Goal: Information Seeking & Learning: Learn about a topic

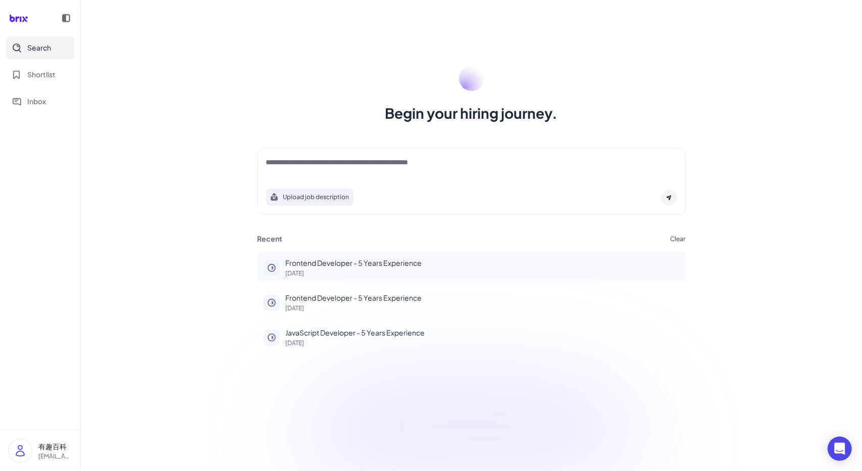
click at [315, 270] on p "[DATE]" at bounding box center [483, 273] width 394 height 6
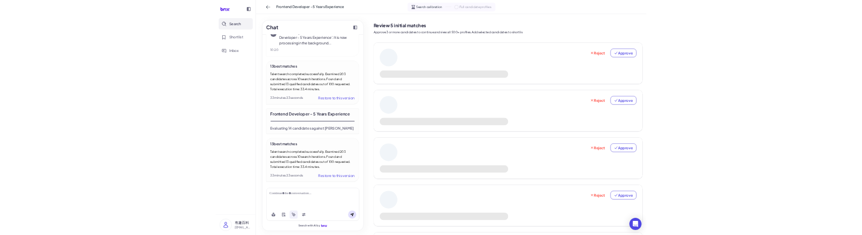
scroll to position [208, 0]
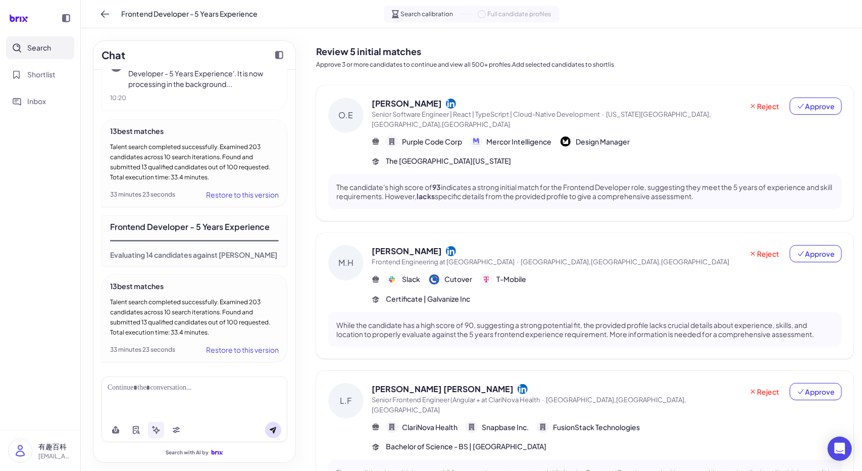
click at [512, 117] on span "Senior Software Engineer | React | TypeScript | Cloud-Native Development" at bounding box center [486, 114] width 228 height 8
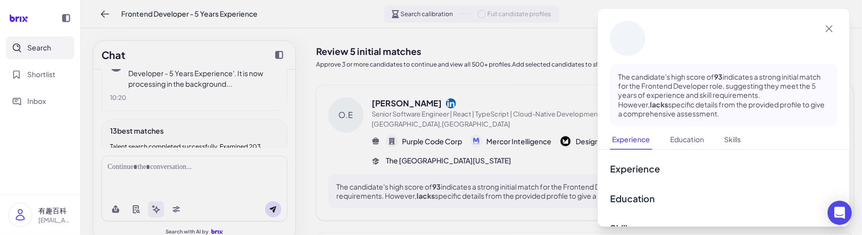
click at [315, 156] on div at bounding box center [431, 117] width 862 height 235
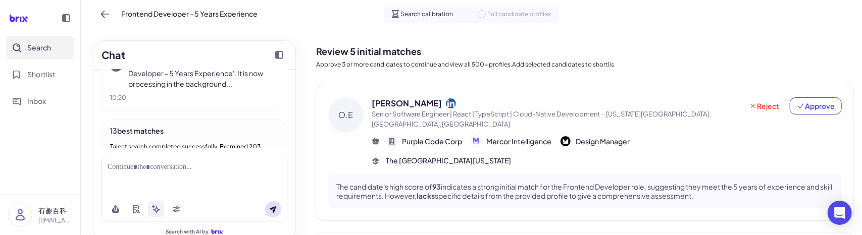
click at [507, 108] on div "Omar Elnagdy" at bounding box center [557, 103] width 371 height 12
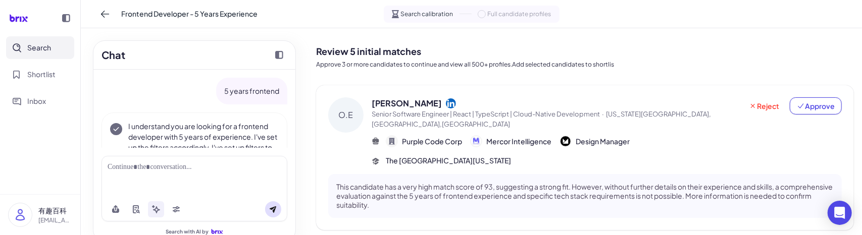
scroll to position [428, 0]
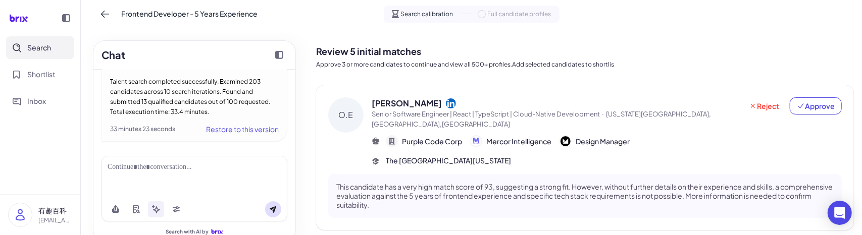
click at [518, 105] on div "Omar Elnagdy" at bounding box center [557, 103] width 371 height 12
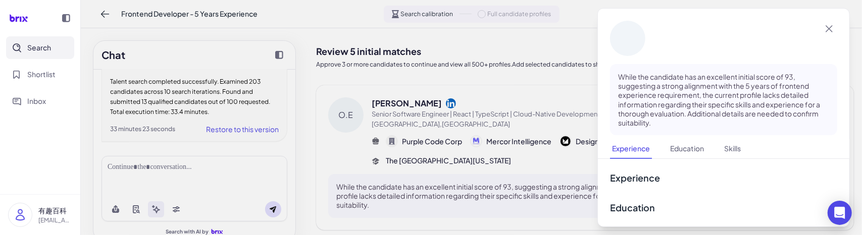
click at [590, 36] on div at bounding box center [431, 117] width 862 height 235
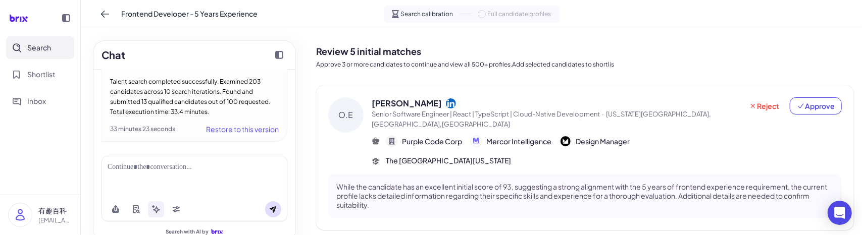
click at [435, 143] on span "Purple Code Corp" at bounding box center [432, 141] width 60 height 11
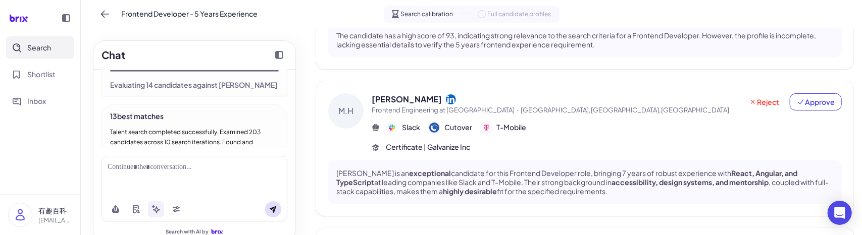
scroll to position [327, 0]
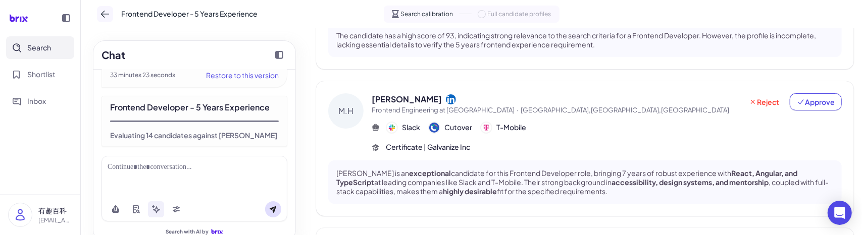
click at [108, 10] on icon at bounding box center [105, 14] width 10 height 10
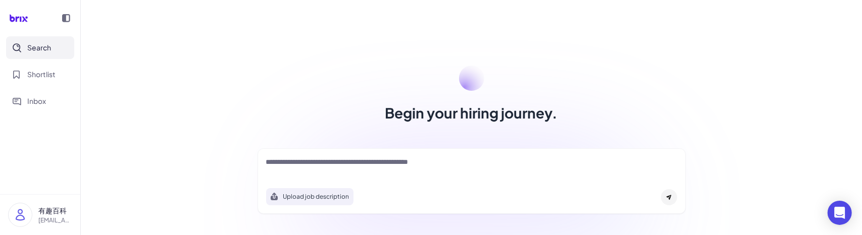
click at [298, 160] on textarea at bounding box center [471, 163] width 411 height 12
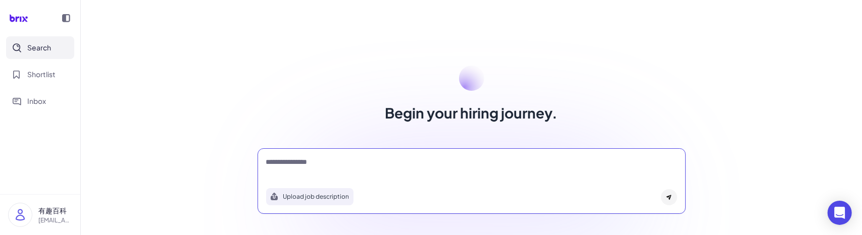
type textarea "**********"
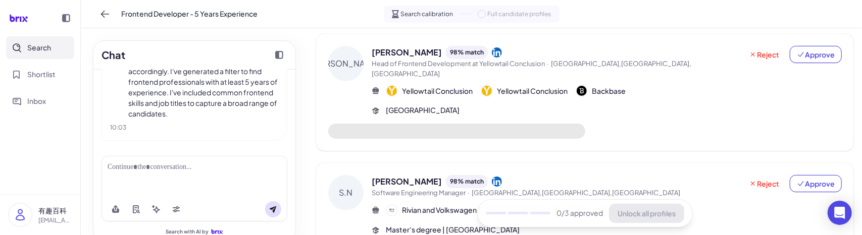
scroll to position [101, 0]
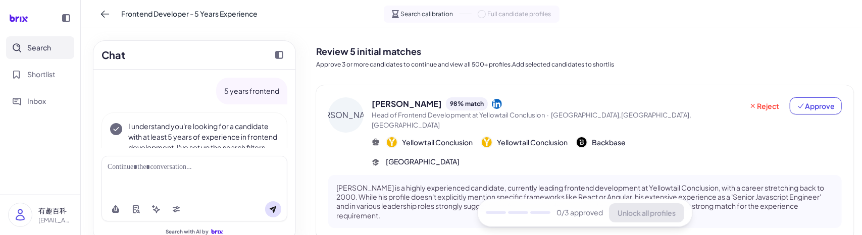
scroll to position [87, 0]
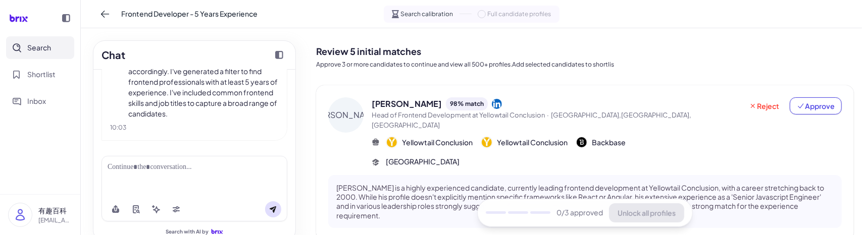
click at [517, 117] on span "Head of Frontend Development at Yellowtail Conclusion" at bounding box center [458, 115] width 173 height 8
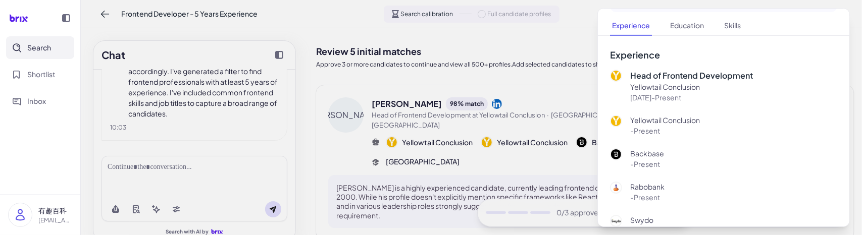
scroll to position [0, 0]
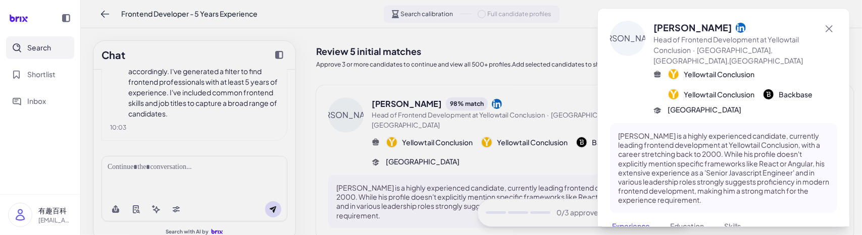
click at [308, 161] on div at bounding box center [431, 117] width 862 height 235
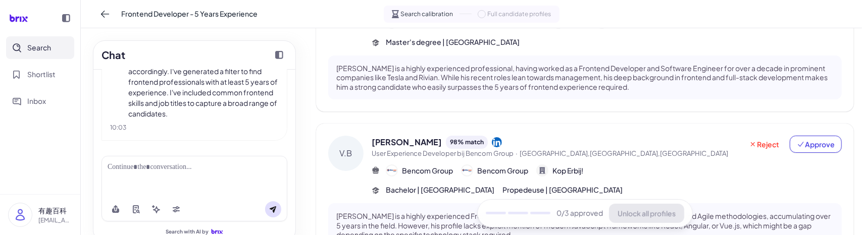
scroll to position [353, 0]
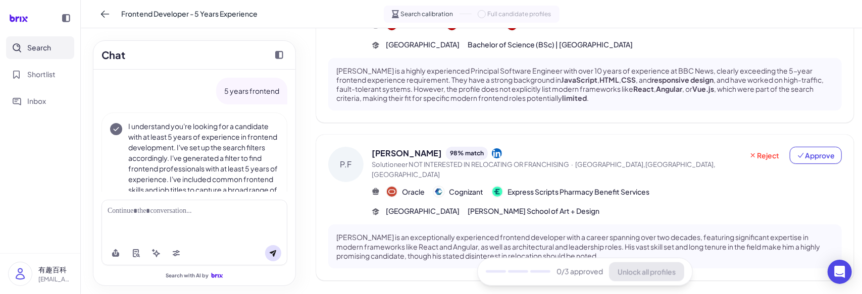
scroll to position [603, 0]
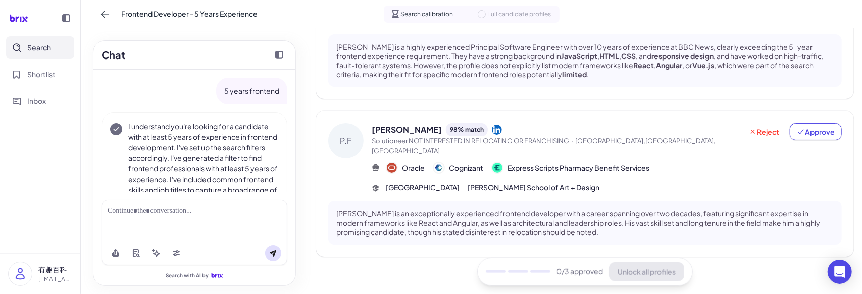
click at [528, 135] on div "Paul Fox 98 % match" at bounding box center [557, 129] width 371 height 13
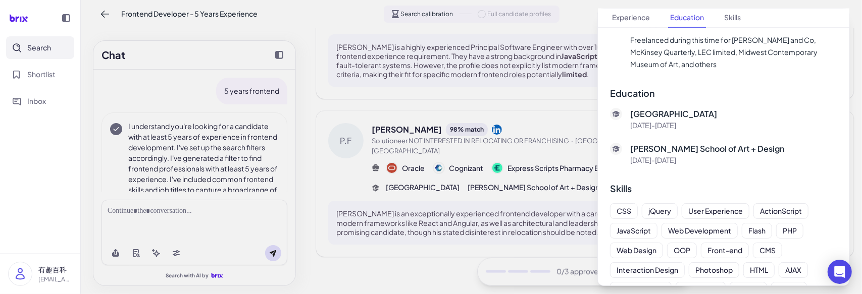
scroll to position [1851, 0]
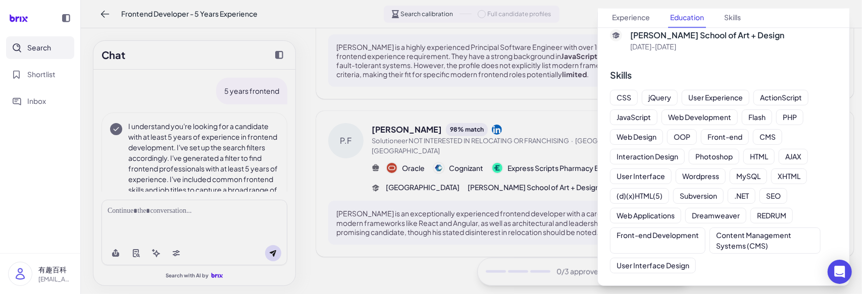
click at [651, 235] on div "Front-end Development" at bounding box center [657, 241] width 95 height 26
click at [719, 235] on div "Content Management Systems (CMS)" at bounding box center [765, 240] width 98 height 21
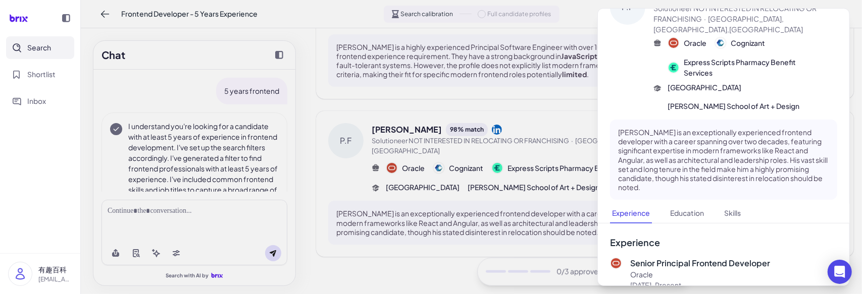
scroll to position [0, 0]
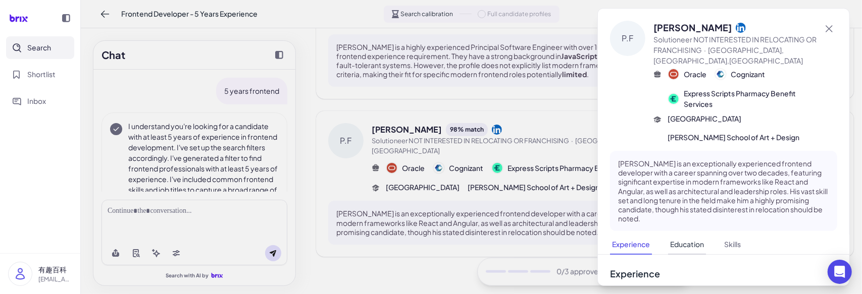
click at [691, 235] on button "Education" at bounding box center [687, 245] width 38 height 20
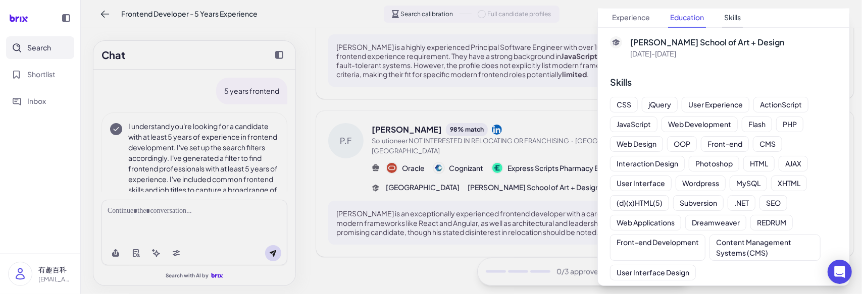
click at [743, 18] on button "Skills" at bounding box center [732, 19] width 21 height 20
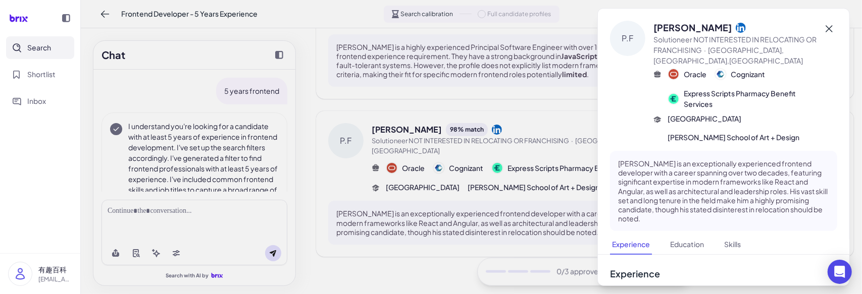
click at [826, 30] on icon at bounding box center [829, 28] width 7 height 7
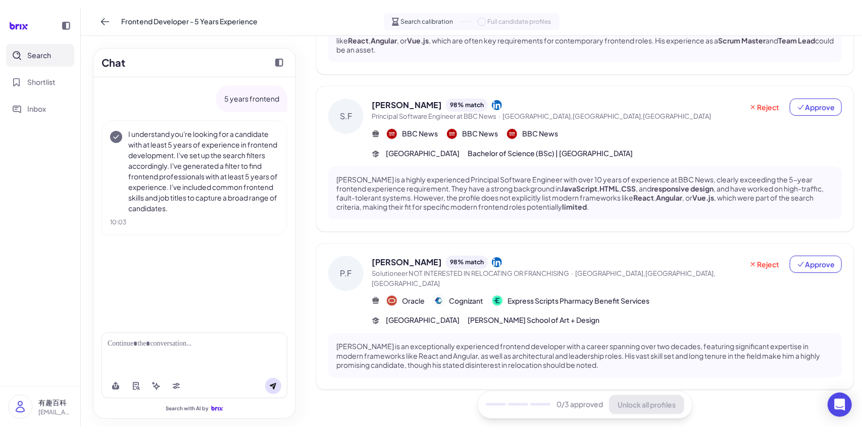
scroll to position [464, 0]
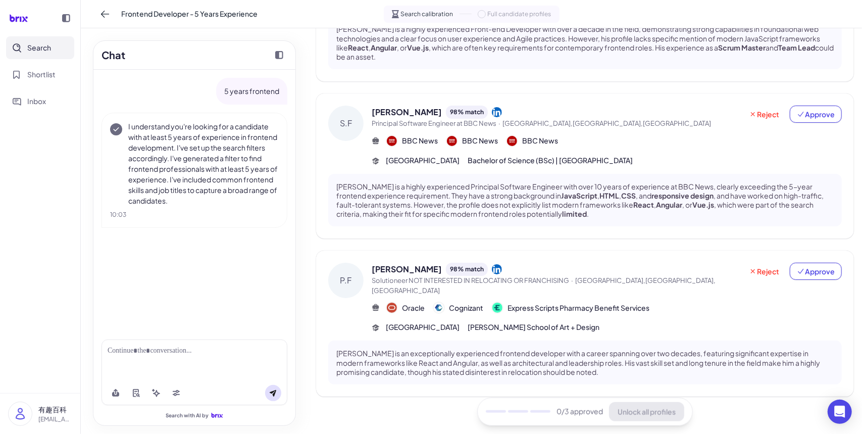
click at [556, 235] on span "Solutioneer NOT INTERESTED IN RELOCATING OR FRANCHISING" at bounding box center [470, 280] width 197 height 8
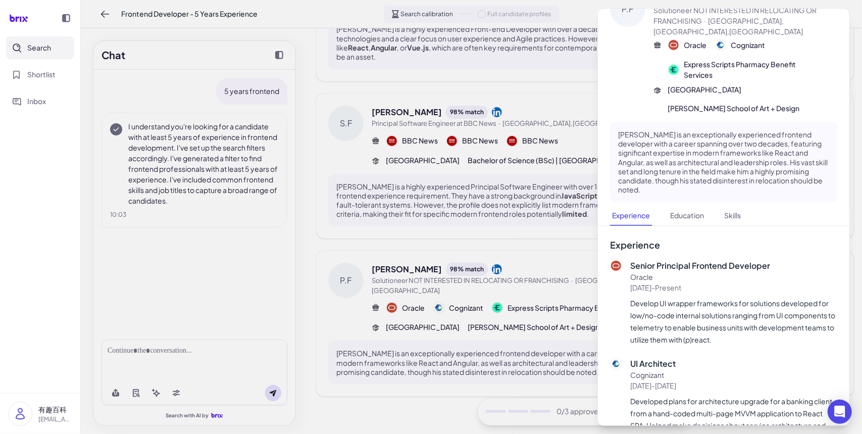
scroll to position [0, 0]
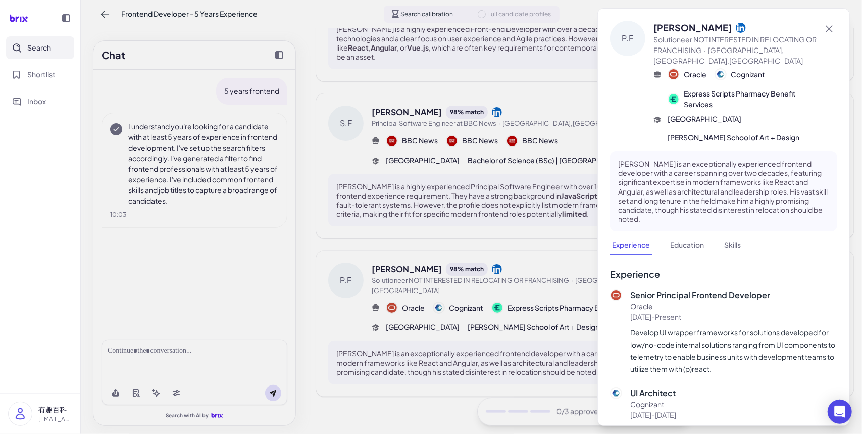
click at [302, 232] on div at bounding box center [431, 217] width 862 height 434
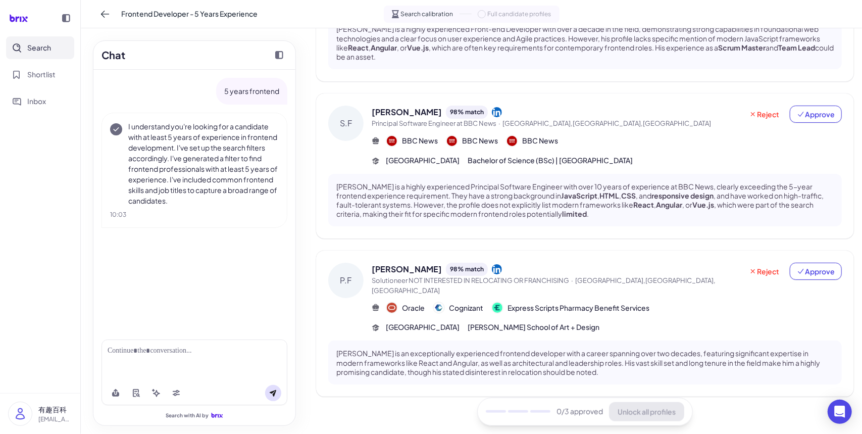
click at [604, 121] on span "[GEOGRAPHIC_DATA],[GEOGRAPHIC_DATA],[GEOGRAPHIC_DATA]" at bounding box center [606, 123] width 209 height 8
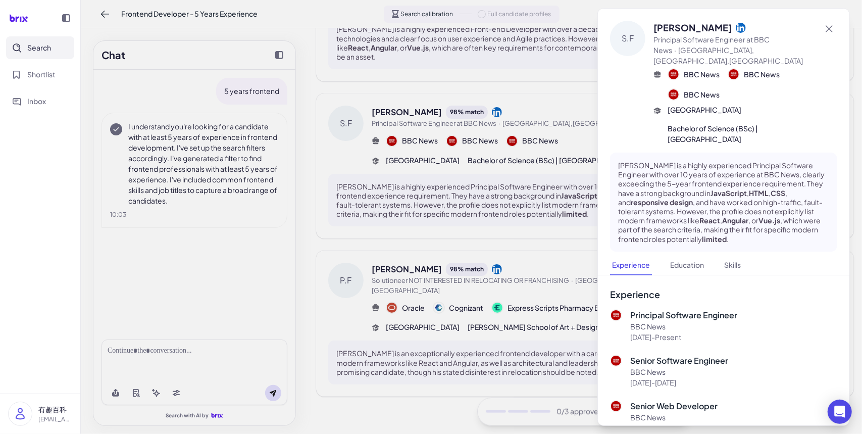
click at [304, 183] on div at bounding box center [431, 217] width 862 height 434
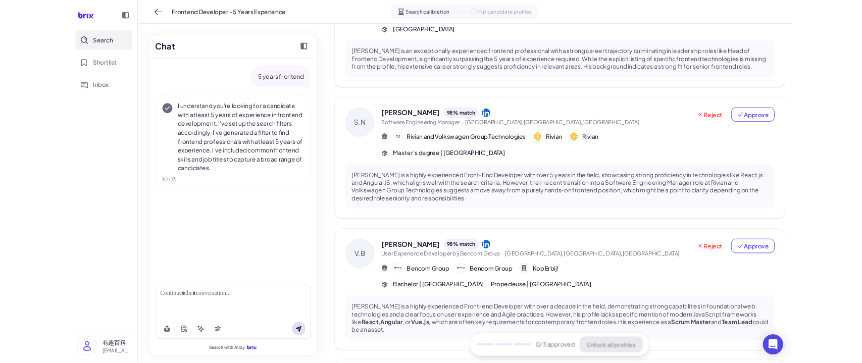
scroll to position [303, 0]
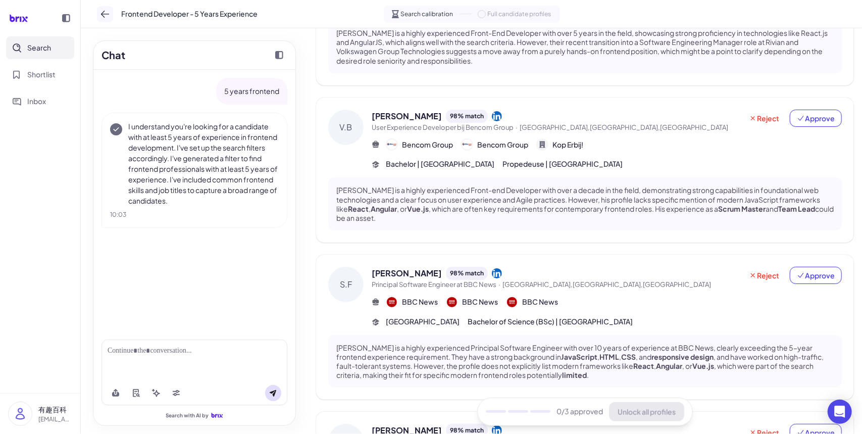
click at [107, 16] on icon at bounding box center [105, 14] width 10 height 10
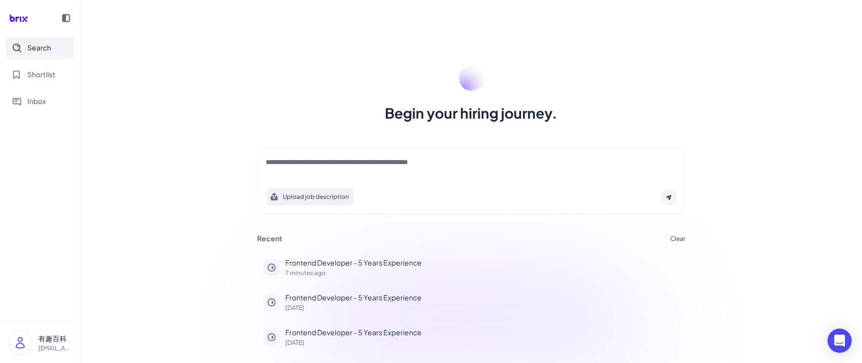
click at [21, 235] on img at bounding box center [20, 342] width 23 height 23
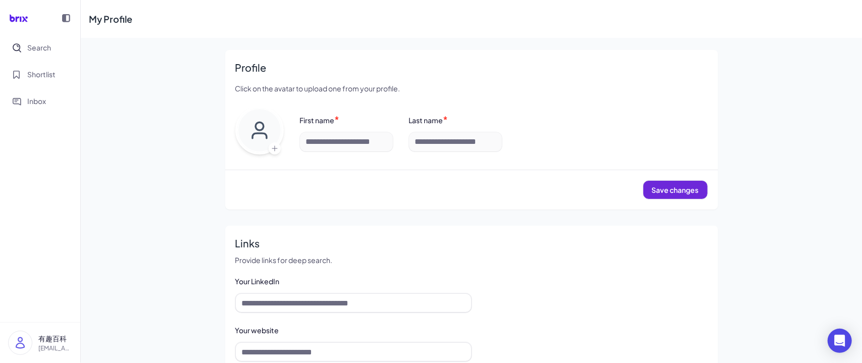
click at [57, 235] on p "[EMAIL_ADDRESS][DOMAIN_NAME]" at bounding box center [55, 348] width 34 height 9
click at [48, 47] on span "Search" at bounding box center [39, 47] width 24 height 11
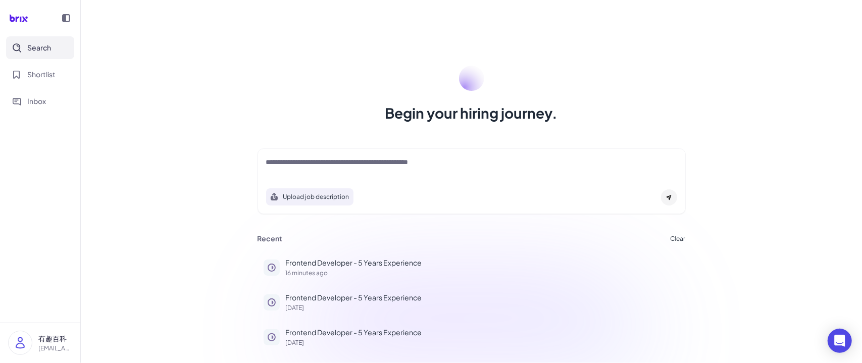
click at [54, 337] on p "有趣百科" at bounding box center [55, 338] width 34 height 11
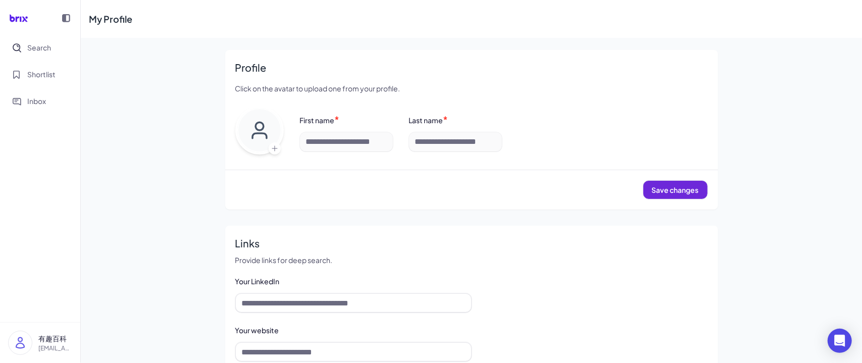
click at [24, 252] on nav "Search Shortlist Inbox" at bounding box center [40, 179] width 80 height 286
click at [71, 15] on div at bounding box center [66, 18] width 20 height 20
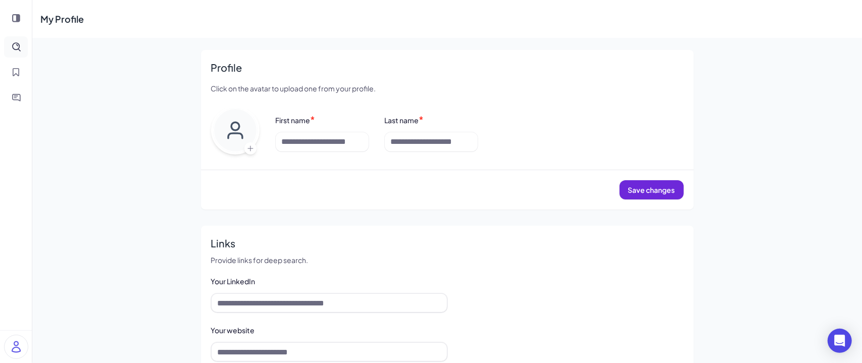
click at [15, 46] on icon "Search" at bounding box center [16, 46] width 9 height 9
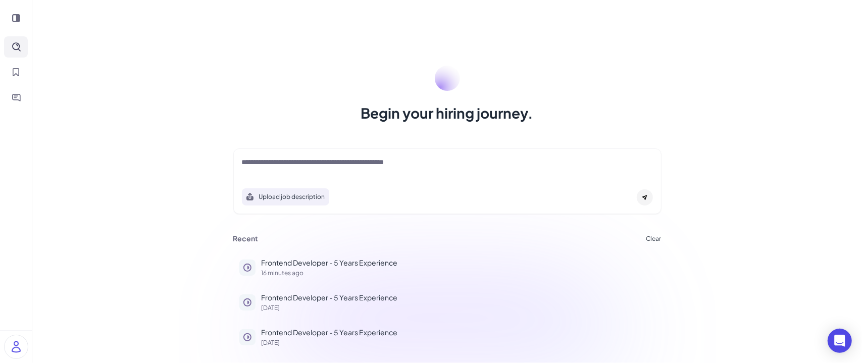
click at [12, 342] on img at bounding box center [16, 346] width 23 height 23
click at [8, 309] on nav at bounding box center [16, 181] width 32 height 291
click at [16, 345] on img at bounding box center [16, 343] width 23 height 23
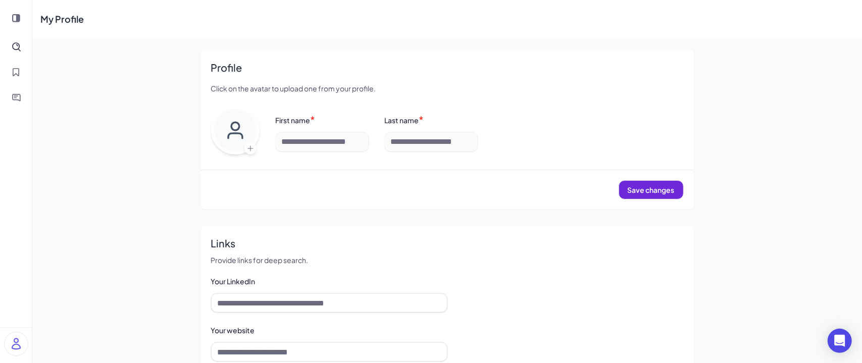
click at [14, 346] on img at bounding box center [16, 343] width 23 height 23
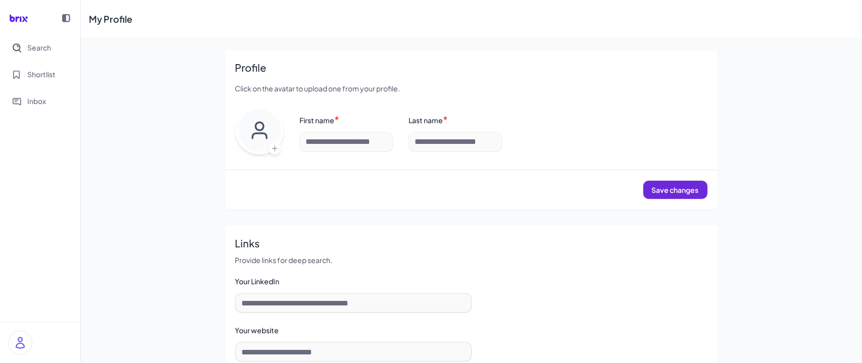
click at [8, 345] on div at bounding box center [20, 343] width 24 height 24
click at [65, 20] on icon at bounding box center [66, 18] width 8 height 8
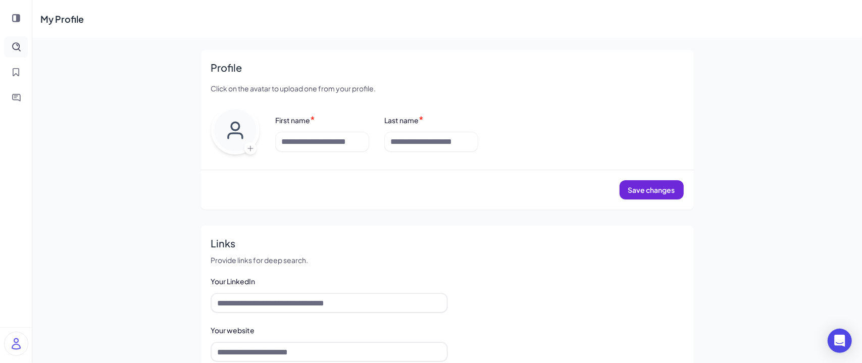
click at [13, 45] on icon "Search" at bounding box center [16, 46] width 9 height 9
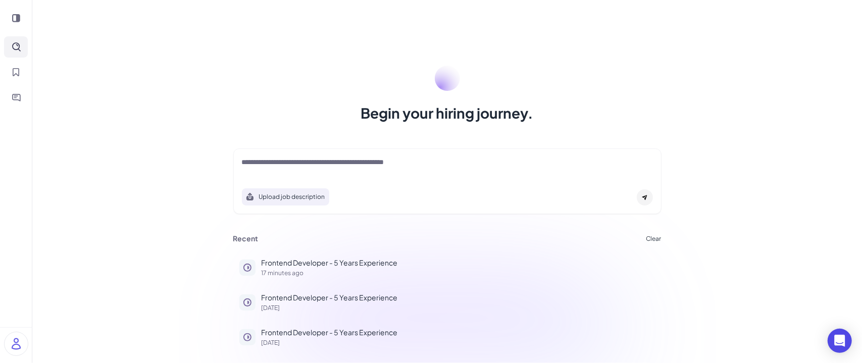
click at [15, 344] on img at bounding box center [16, 343] width 23 height 23
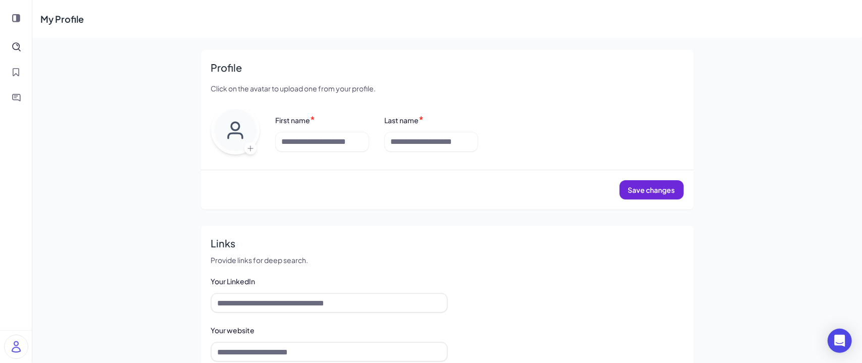
click at [7, 345] on img at bounding box center [16, 346] width 23 height 23
click at [13, 194] on nav at bounding box center [16, 183] width 32 height 294
click at [13, 21] on icon at bounding box center [16, 18] width 8 height 8
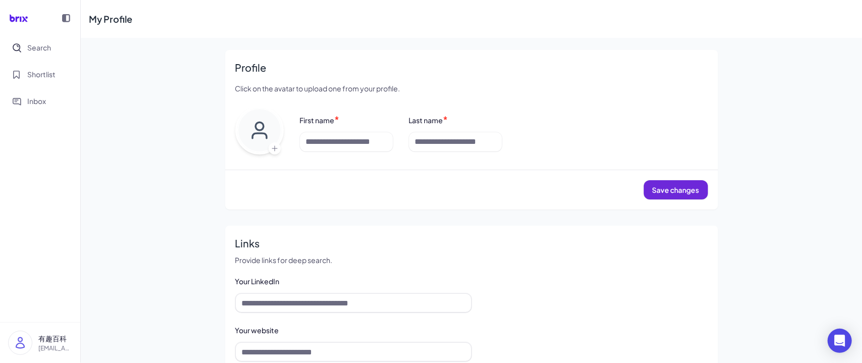
click at [57, 346] on p "[EMAIL_ADDRESS][DOMAIN_NAME]" at bounding box center [55, 348] width 34 height 9
click at [225, 302] on div "Links Provide links for deep search. Your LinkedIn Your website Save changes" at bounding box center [471, 319] width 493 height 186
click at [31, 47] on span "Search" at bounding box center [39, 47] width 24 height 11
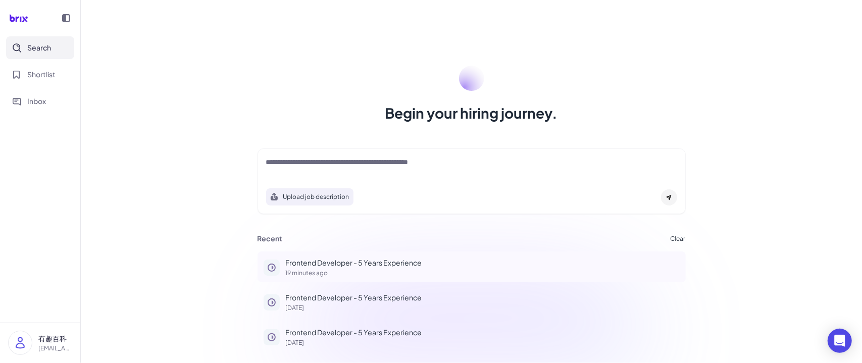
click at [321, 260] on p "Frontend Developer - 5 Years Experience" at bounding box center [483, 263] width 394 height 11
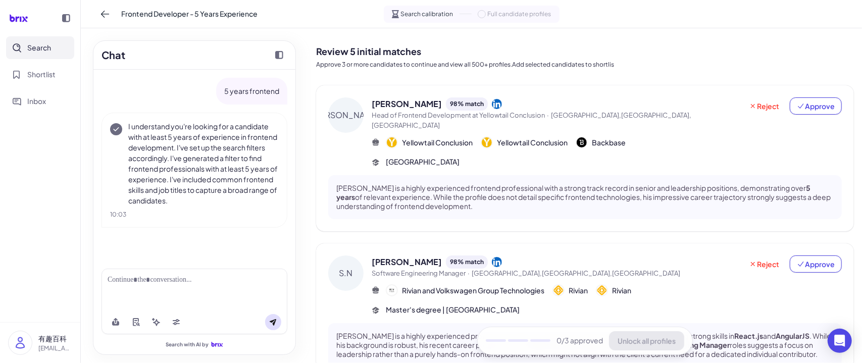
click at [588, 100] on div "Jordy de Jong 98 % match" at bounding box center [557, 103] width 371 height 13
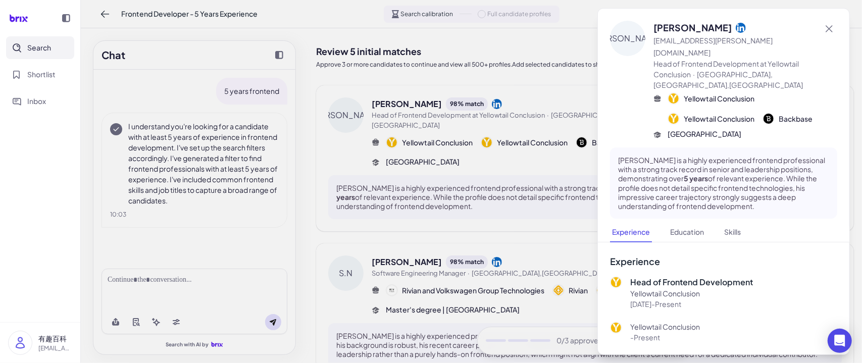
click at [505, 202] on div at bounding box center [431, 181] width 862 height 363
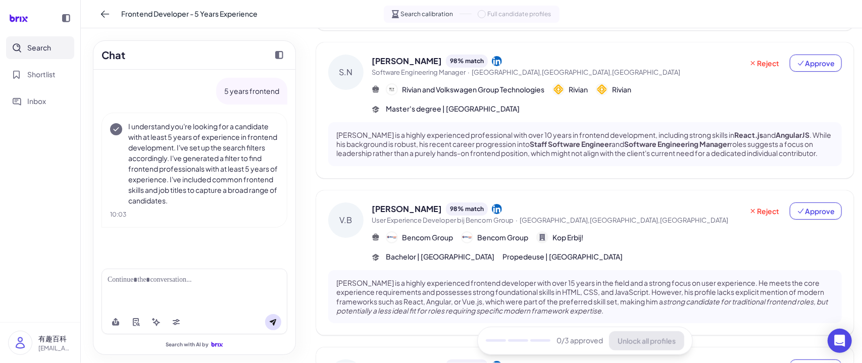
scroll to position [202, 0]
click at [532, 121] on div "Sviatoslav Novosiadlyi is a highly experienced professional with over 10 years …" at bounding box center [585, 143] width 514 height 44
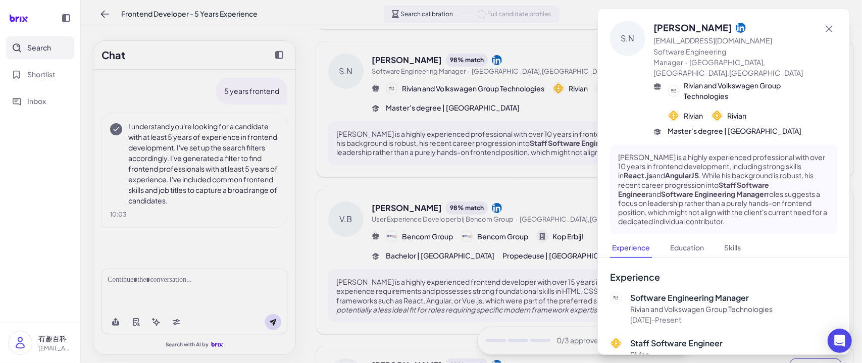
click at [521, 186] on div at bounding box center [431, 181] width 862 height 363
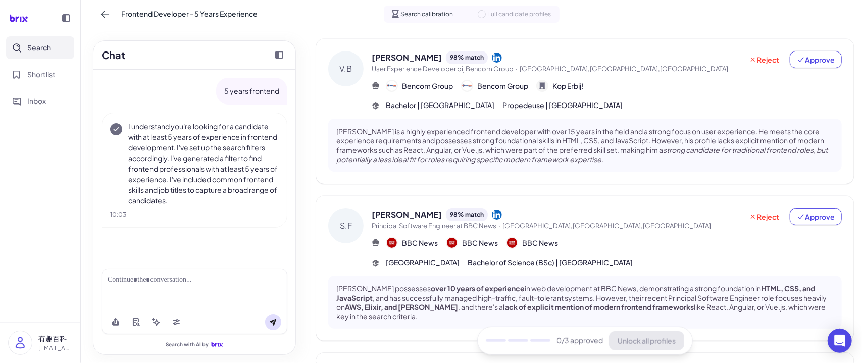
scroll to position [454, 0]
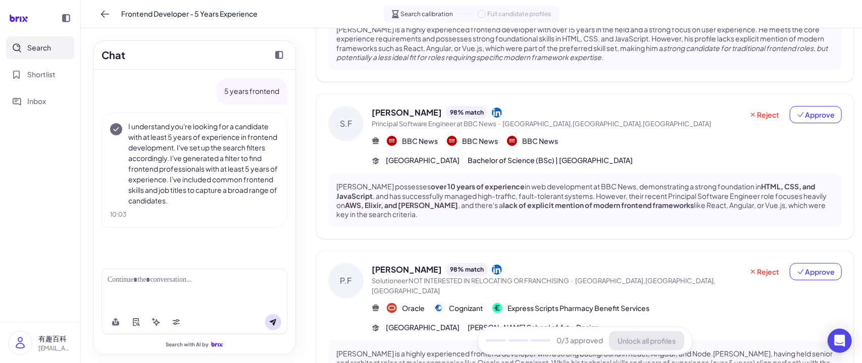
click at [571, 138] on div "BBC News BBC News BBC News" at bounding box center [607, 141] width 470 height 12
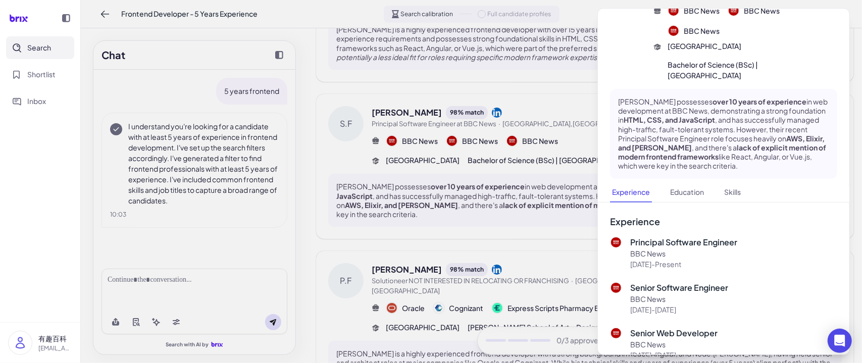
scroll to position [0, 0]
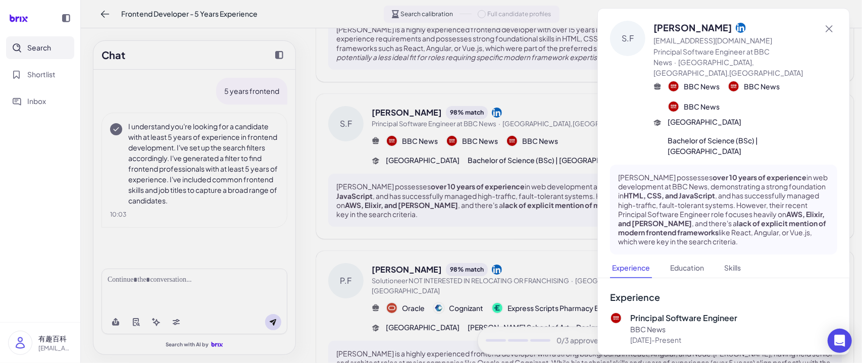
click at [276, 212] on div at bounding box center [431, 181] width 862 height 363
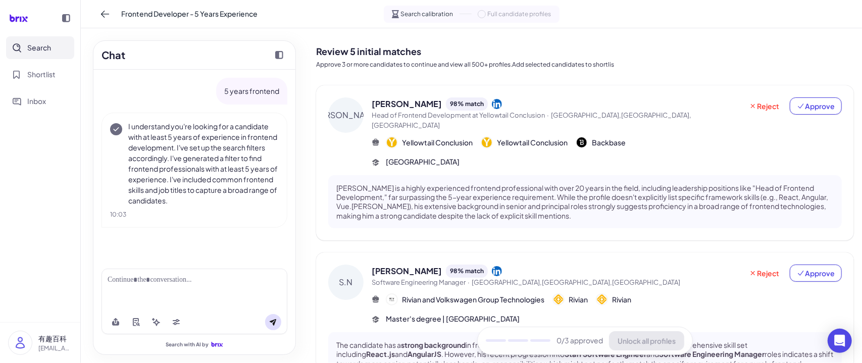
click at [55, 342] on p "有趣百科" at bounding box center [55, 338] width 34 height 11
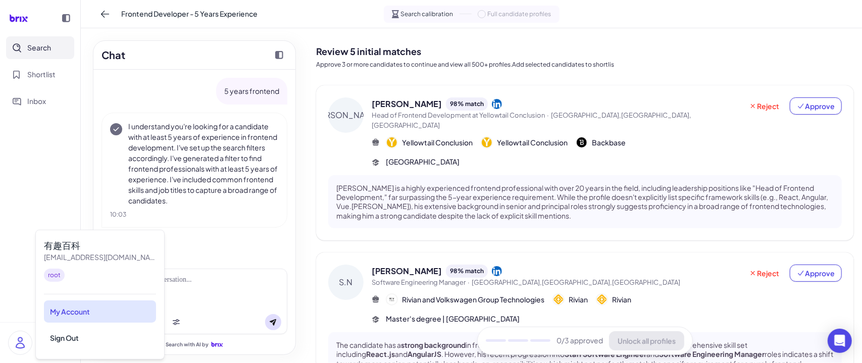
click at [84, 312] on div "My Account" at bounding box center [100, 311] width 112 height 22
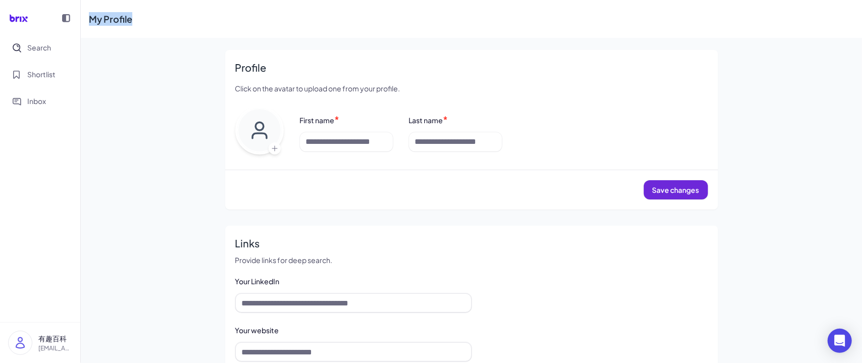
drag, startPoint x: 155, startPoint y: 19, endPoint x: 89, endPoint y: 18, distance: 65.7
click at [89, 18] on div "My Profile" at bounding box center [471, 19] width 781 height 38
copy div "My Profile"
click at [42, 45] on span "Search" at bounding box center [39, 47] width 24 height 11
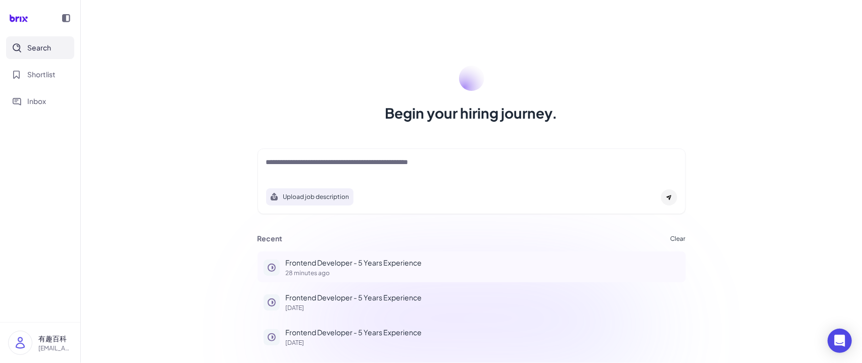
click at [389, 264] on p "Frontend Developer - 5 Years Experience" at bounding box center [483, 263] width 394 height 11
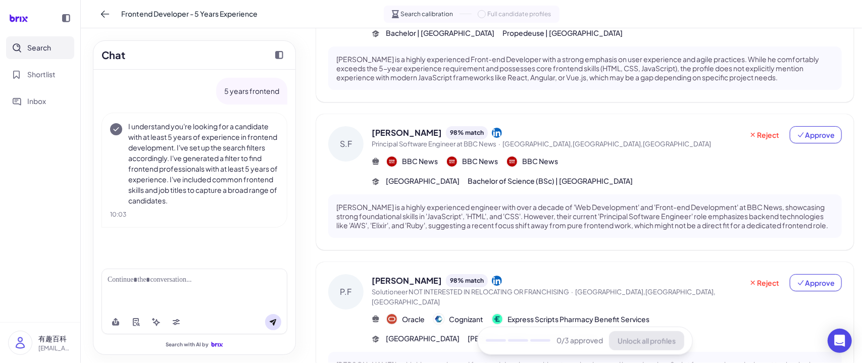
scroll to position [526, 0]
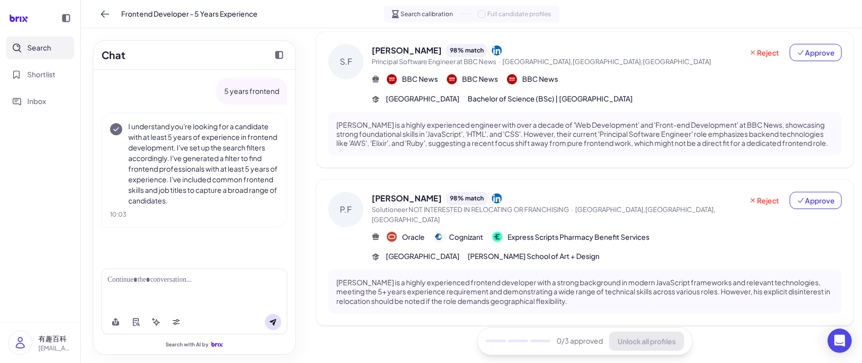
click at [612, 202] on div "[PERSON_NAME] 98 % match" at bounding box center [557, 198] width 371 height 13
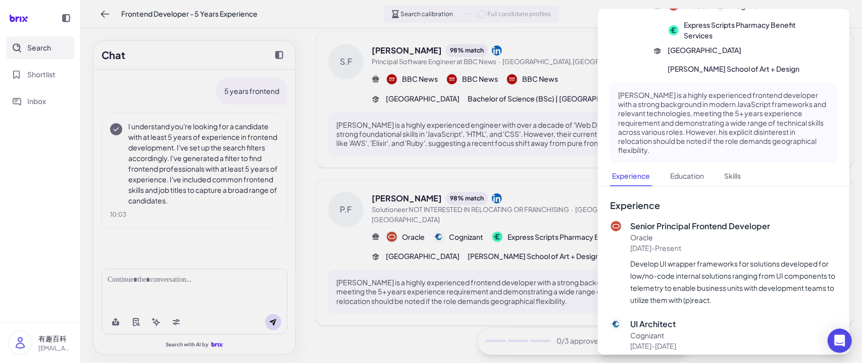
scroll to position [0, 0]
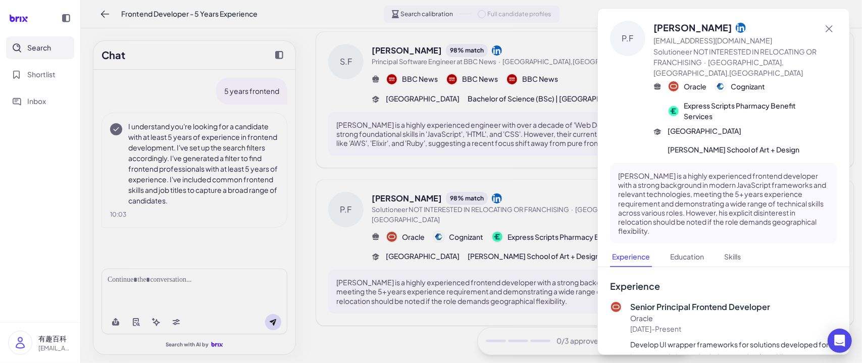
click at [735, 187] on p "Paul Fox is a highly experienced frontend developer with a strong background in…" at bounding box center [723, 203] width 211 height 64
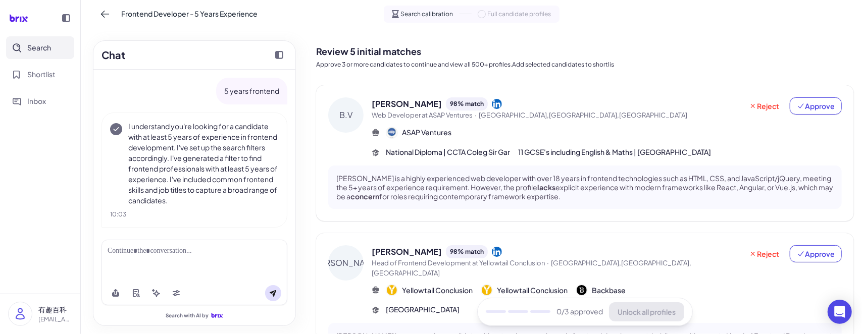
click at [570, 132] on div "ASAP Ventures" at bounding box center [607, 133] width 470 height 12
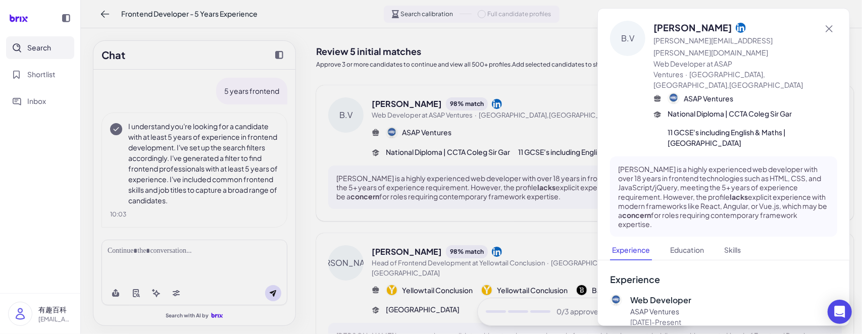
click at [514, 231] on div at bounding box center [431, 167] width 862 height 334
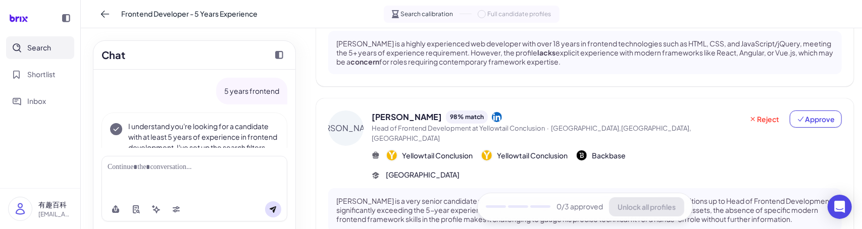
scroll to position [353, 0]
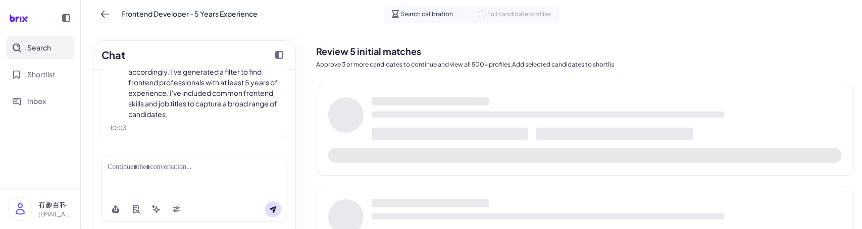
scroll to position [87, 0]
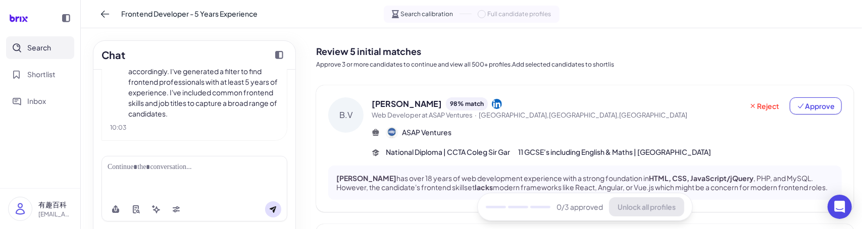
click at [416, 117] on span "Web Developer at ASAP Ventures" at bounding box center [422, 115] width 101 height 8
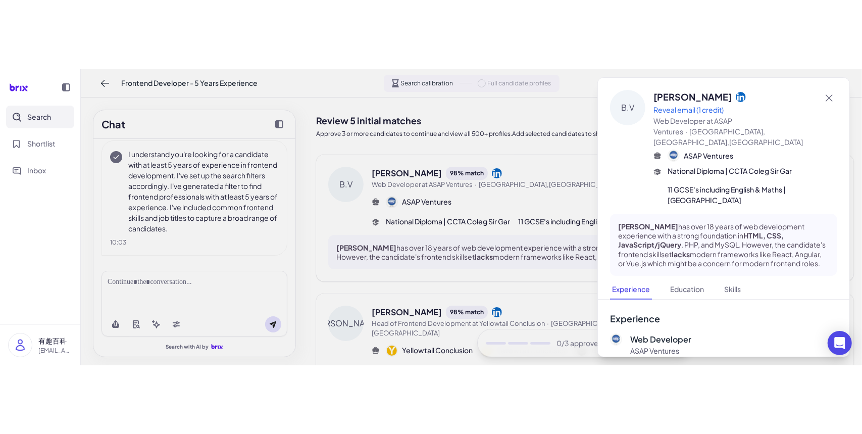
scroll to position [0, 0]
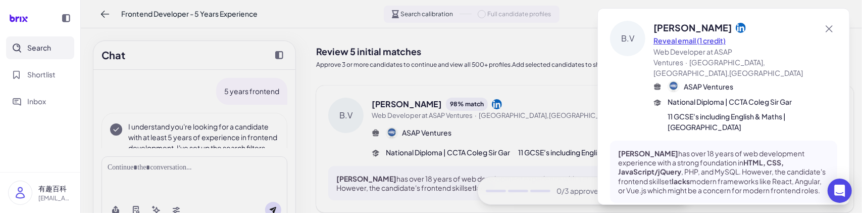
click at [687, 41] on button "Reveal email (1 credit)" at bounding box center [689, 40] width 72 height 11
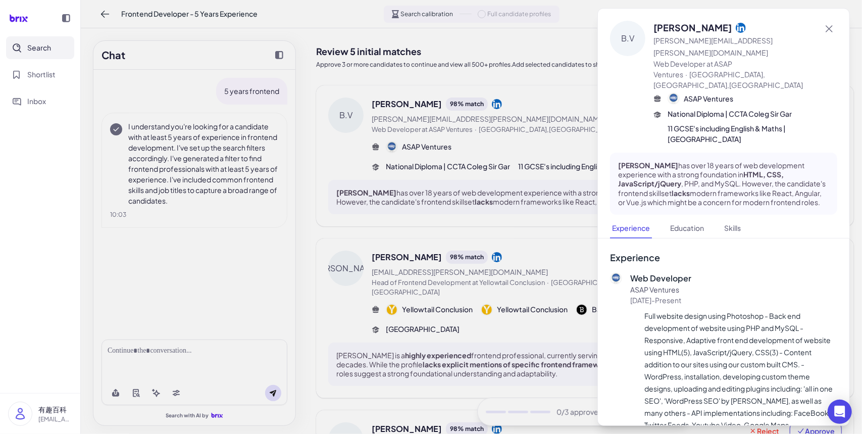
click at [299, 229] on div at bounding box center [431, 217] width 862 height 434
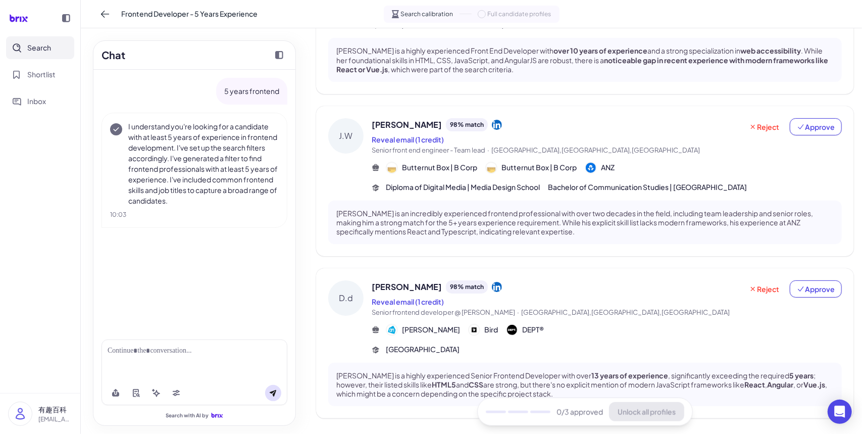
scroll to position [505, 0]
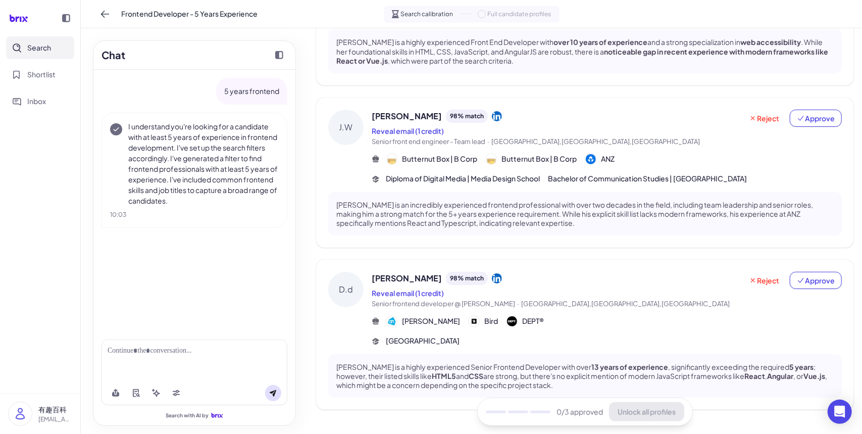
click at [479, 229] on div "Reveal email (1 credit)" at bounding box center [557, 293] width 371 height 12
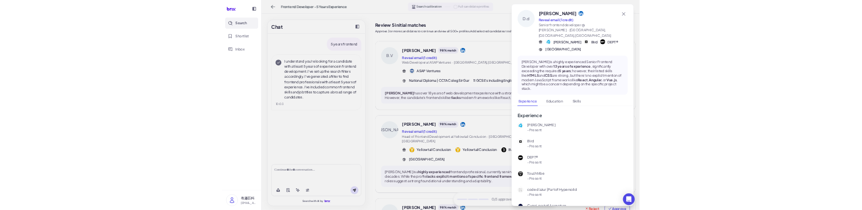
scroll to position [505, 0]
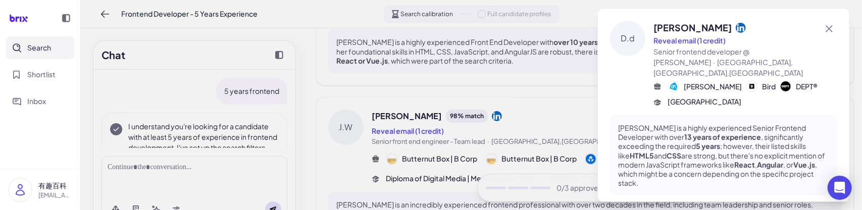
click at [413, 128] on div at bounding box center [431, 105] width 862 height 210
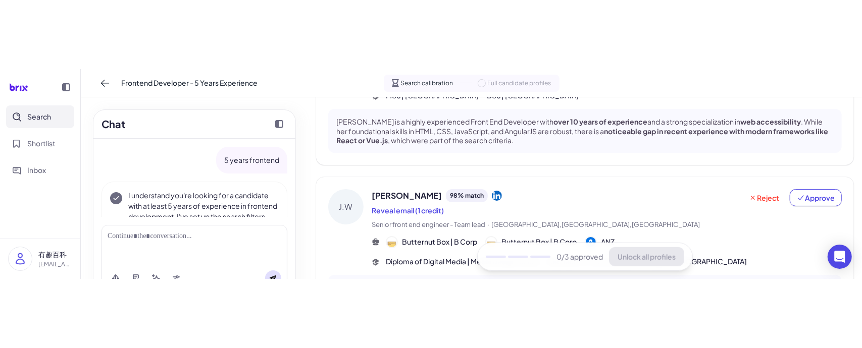
scroll to position [516, 0]
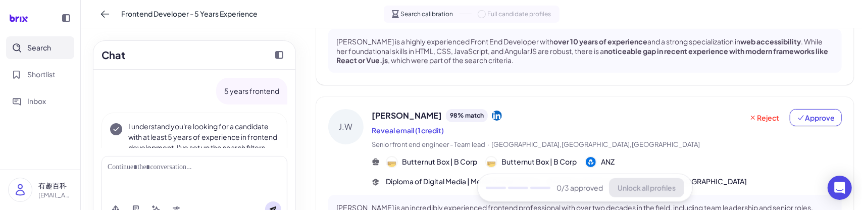
click at [323, 168] on div "J.W James Westwood 98 % match Reveal email (1 credit) Senior front end engineer…" at bounding box center [585, 173] width 538 height 153
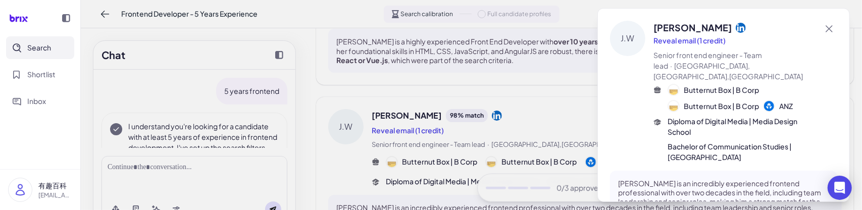
click at [336, 155] on div at bounding box center [431, 105] width 862 height 210
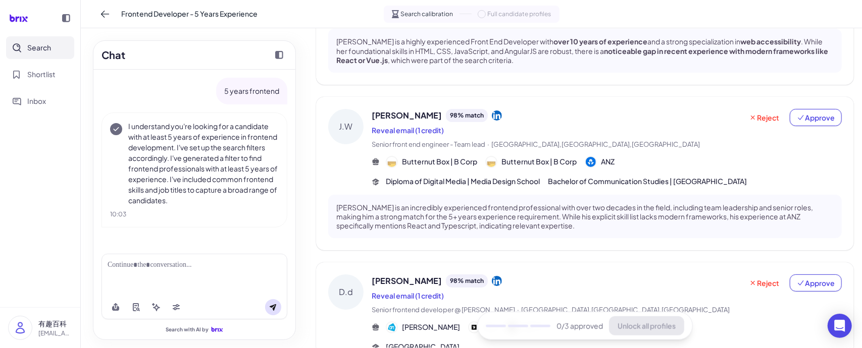
click at [502, 124] on div "Reveal email (1 credit)" at bounding box center [557, 132] width 371 height 16
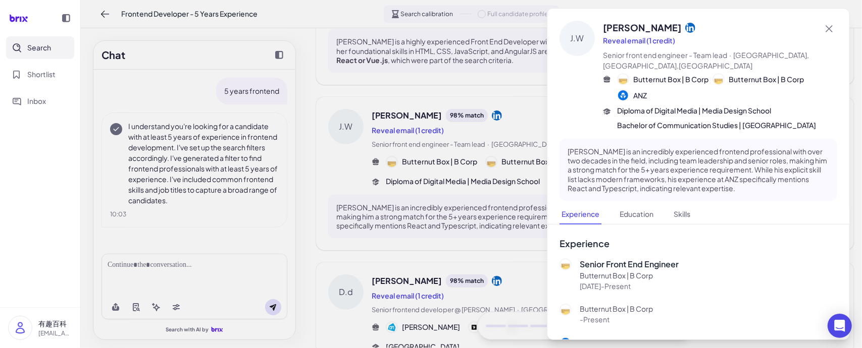
click at [86, 153] on div at bounding box center [431, 174] width 862 height 348
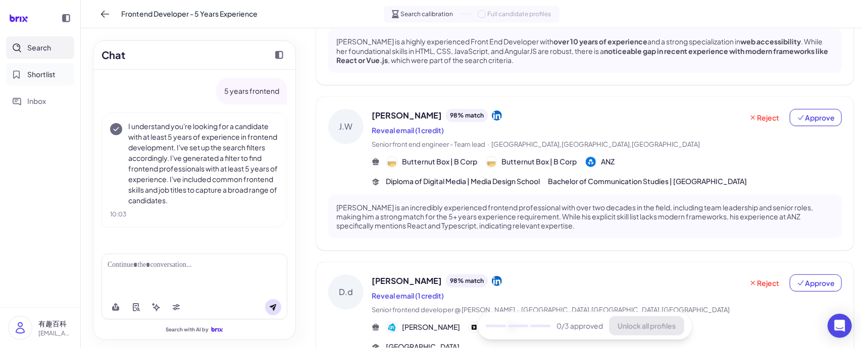
click at [30, 81] on button "Shortlist" at bounding box center [40, 74] width 68 height 23
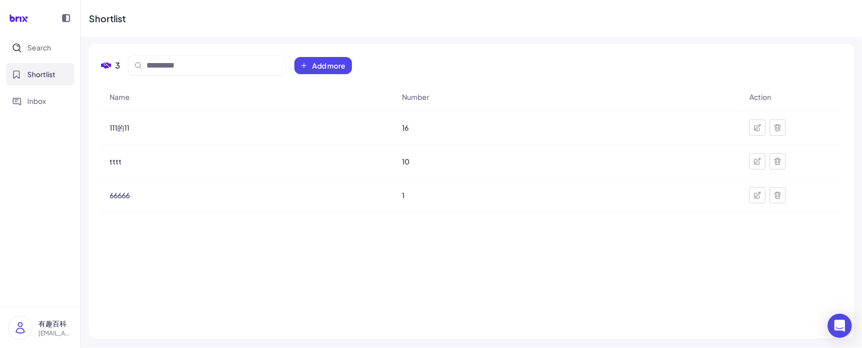
click at [33, 79] on span "Shortlist" at bounding box center [41, 74] width 28 height 11
click at [119, 127] on span "111的11" at bounding box center [120, 128] width 20 height 10
click at [117, 124] on span "111的11" at bounding box center [120, 128] width 20 height 10
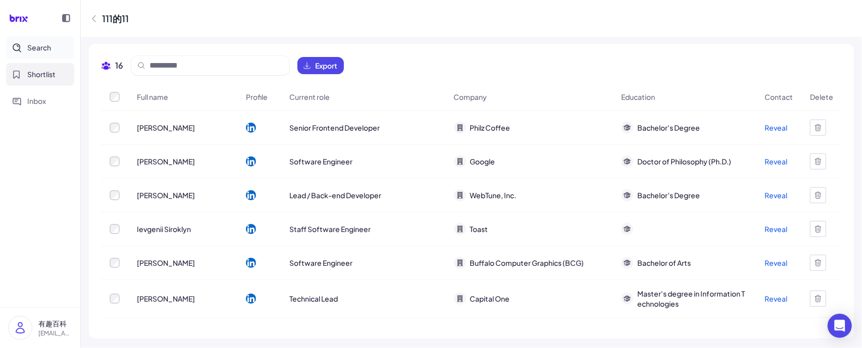
click at [34, 51] on span "Search" at bounding box center [39, 47] width 24 height 11
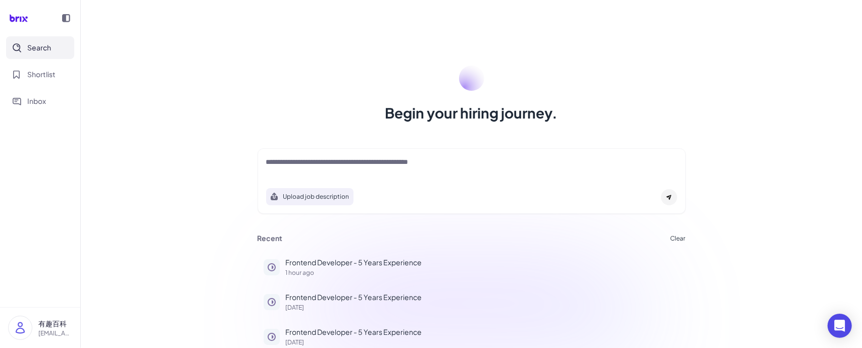
click at [51, 326] on p "有趣百科" at bounding box center [55, 324] width 34 height 11
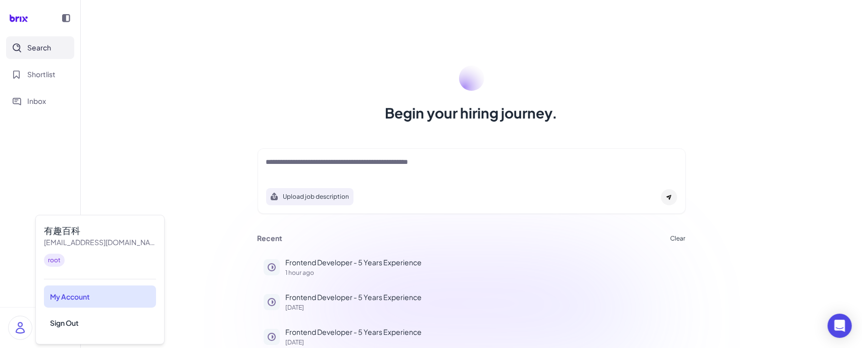
click at [73, 288] on div "My Account" at bounding box center [100, 297] width 112 height 22
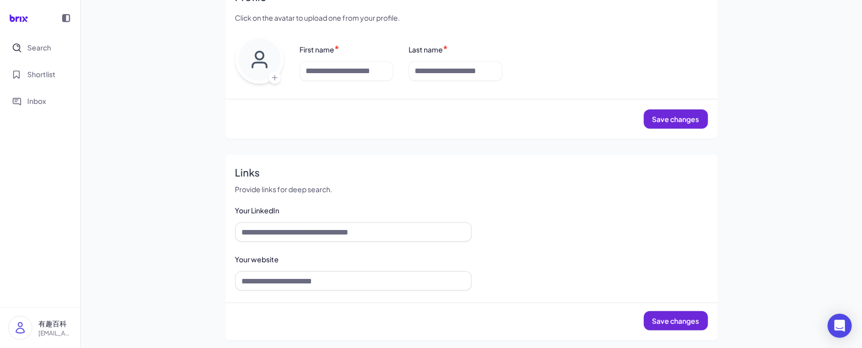
scroll to position [188, 0]
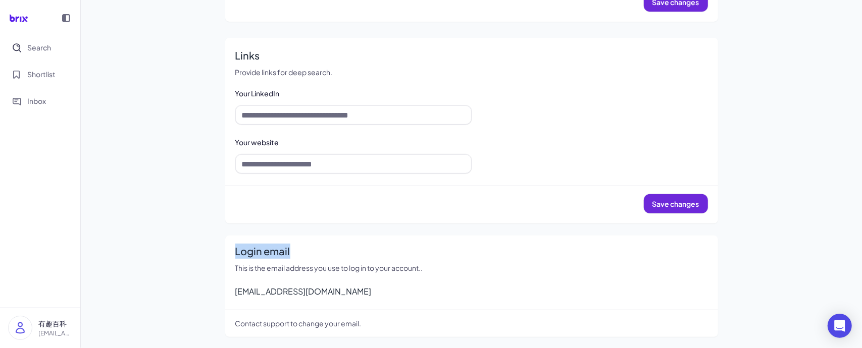
drag, startPoint x: 311, startPoint y: 251, endPoint x: 234, endPoint y: 251, distance: 76.7
click at [235, 251] on h2 "Login email" at bounding box center [471, 251] width 473 height 15
drag, startPoint x: 431, startPoint y: 269, endPoint x: 233, endPoint y: 269, distance: 197.9
click at [235, 269] on p "This is the email address you use to log in to your account.." at bounding box center [471, 268] width 473 height 11
copy p "This is the email address you use to log in to your account.."
